Goal: Navigation & Orientation: Find specific page/section

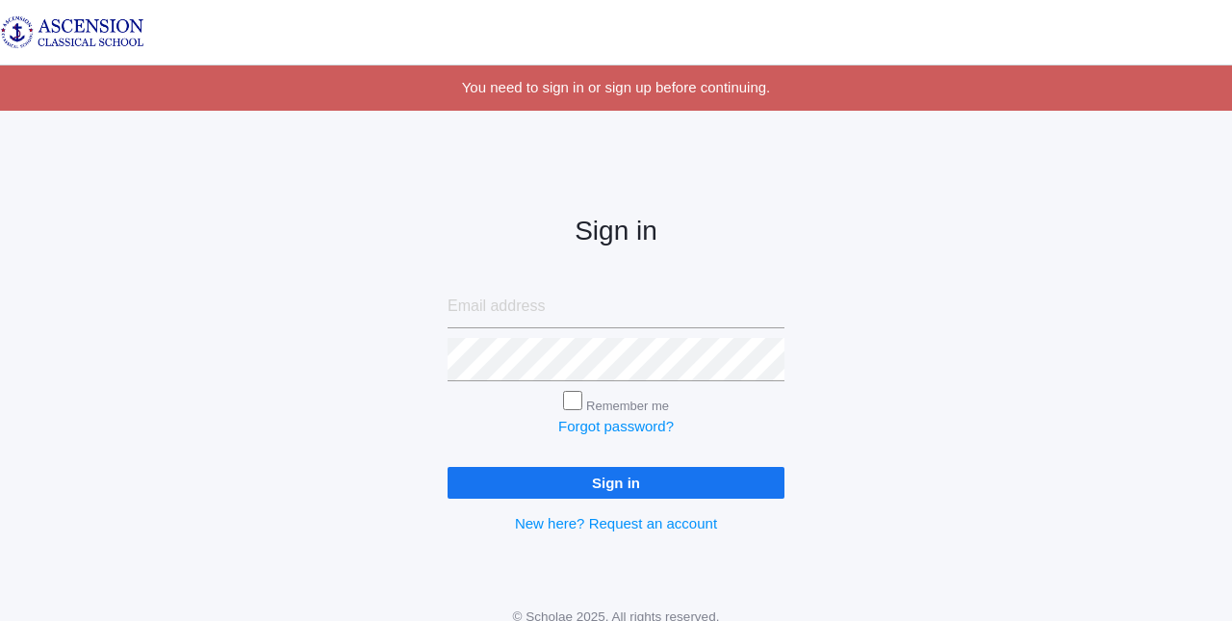
type input "[EMAIL_ADDRESS][DOMAIN_NAME]"
click at [608, 484] on input "Sign in" at bounding box center [616, 483] width 337 height 32
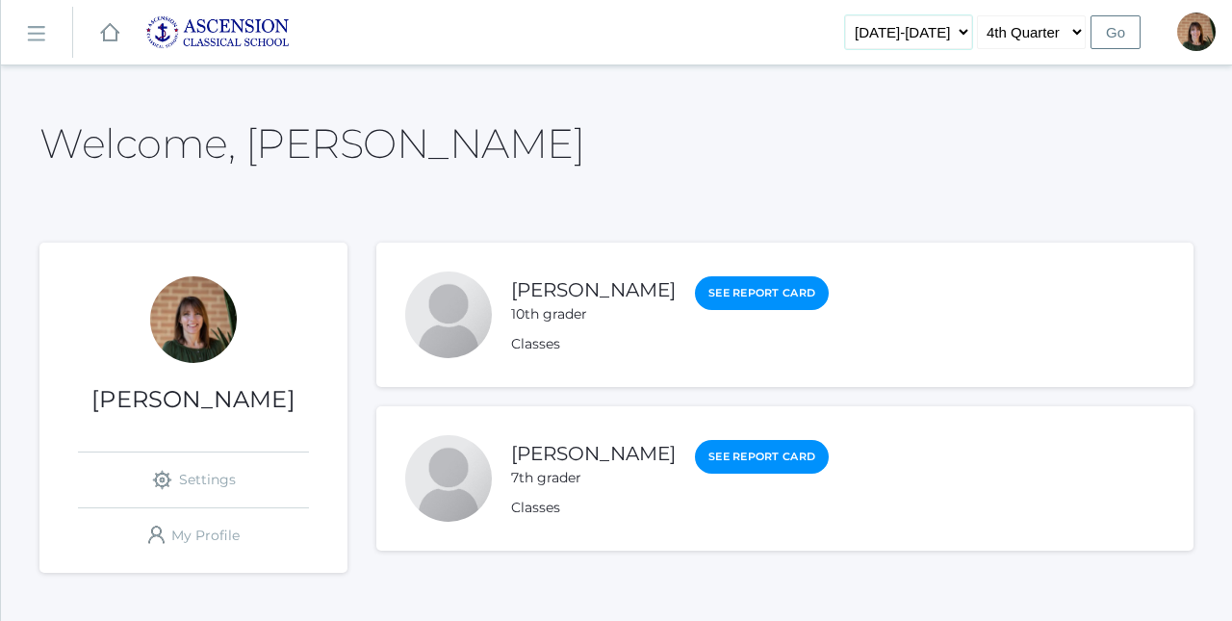
click at [963, 40] on select "2022-2023 2023-2024 2024-2025" at bounding box center [908, 32] width 127 height 34
click at [44, 36] on rect at bounding box center [35, 33] width 31 height 31
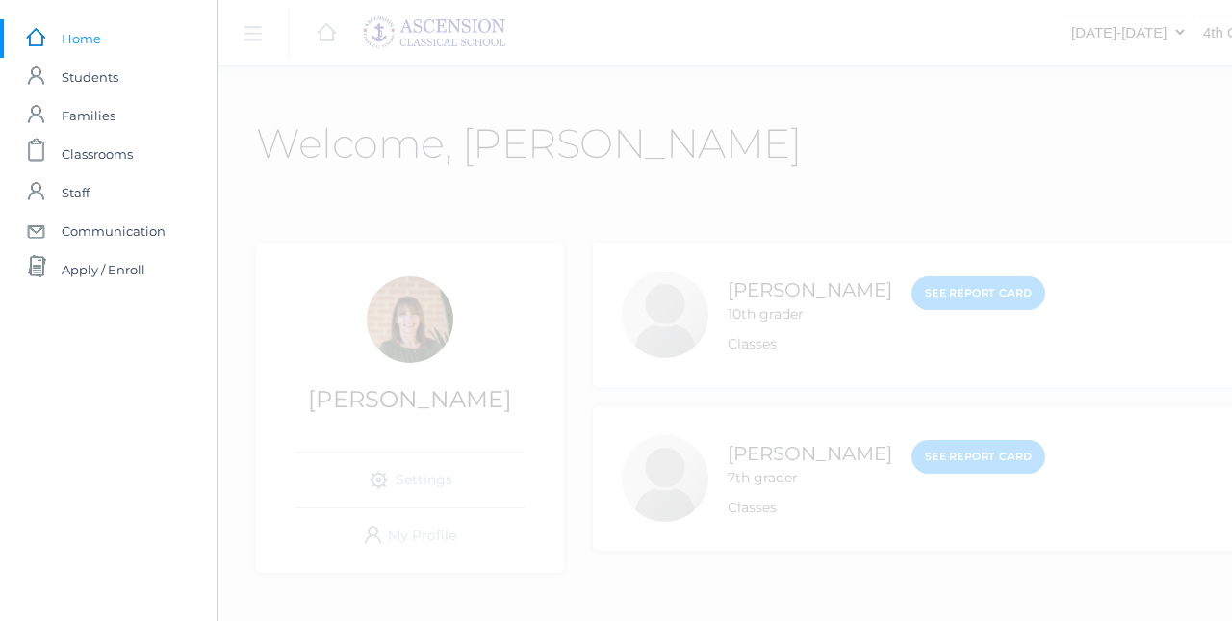
click at [81, 39] on span "Home" at bounding box center [81, 38] width 39 height 38
